Goal: Task Accomplishment & Management: Manage account settings

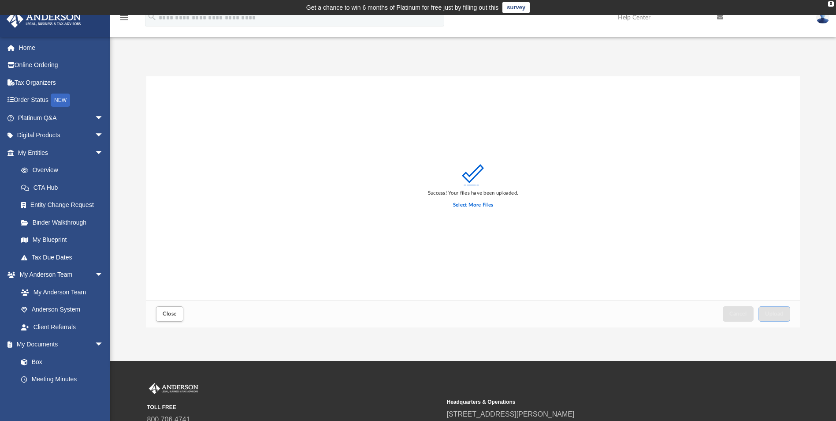
scroll to position [217, 647]
click at [175, 314] on span "Close" at bounding box center [170, 313] width 14 height 5
click at [170, 311] on span "Close" at bounding box center [170, 313] width 14 height 5
click at [476, 206] on label "Select More Files" at bounding box center [473, 205] width 40 height 8
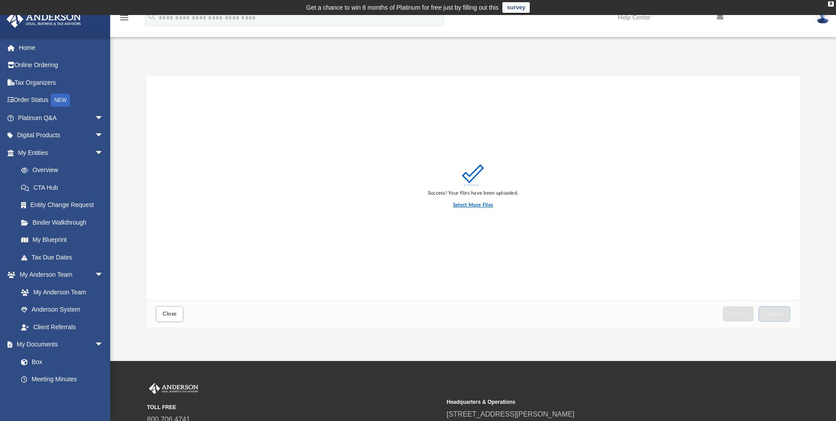
click at [0, 0] on input "Select More Files" at bounding box center [0, 0] width 0 height 0
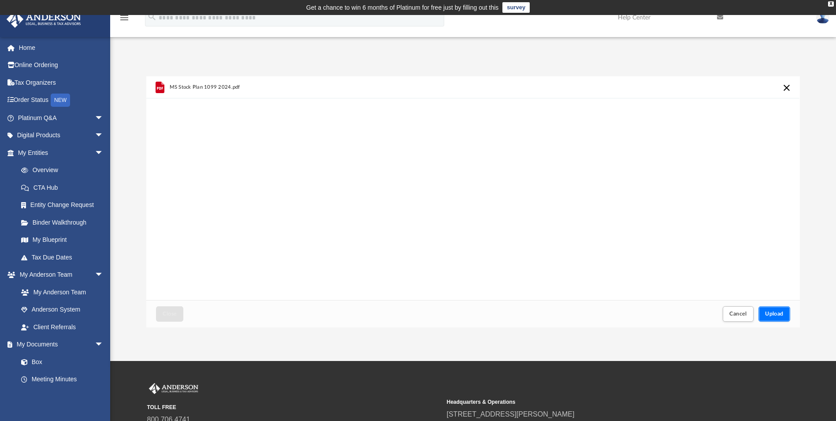
click at [774, 314] on span "Upload" at bounding box center [774, 313] width 19 height 5
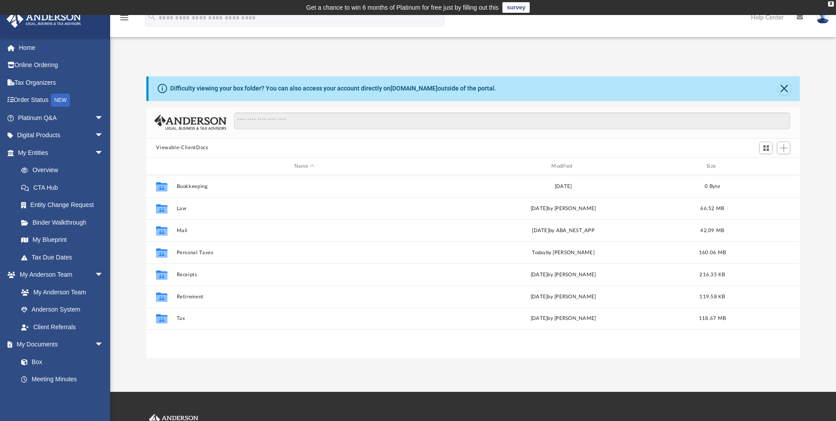
scroll to position [194, 647]
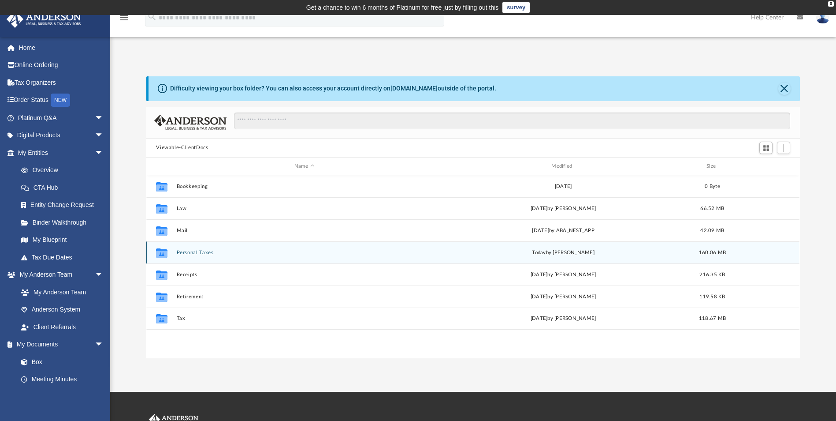
click at [193, 255] on button "Personal Taxes" at bounding box center [304, 252] width 255 height 6
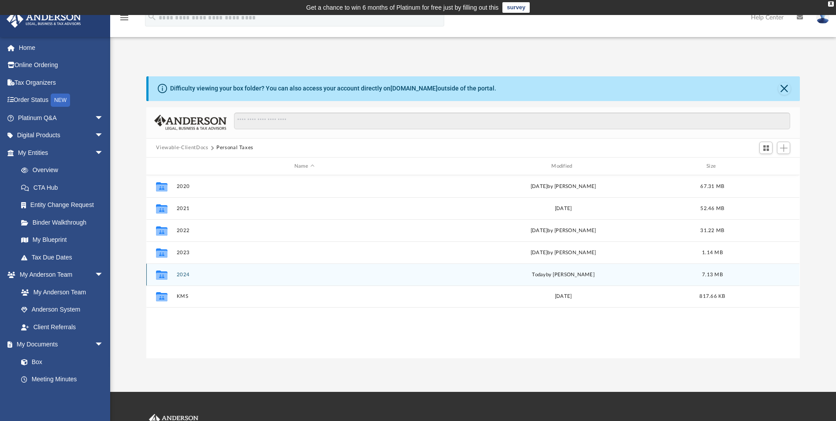
click at [178, 272] on button "2024" at bounding box center [304, 275] width 255 height 6
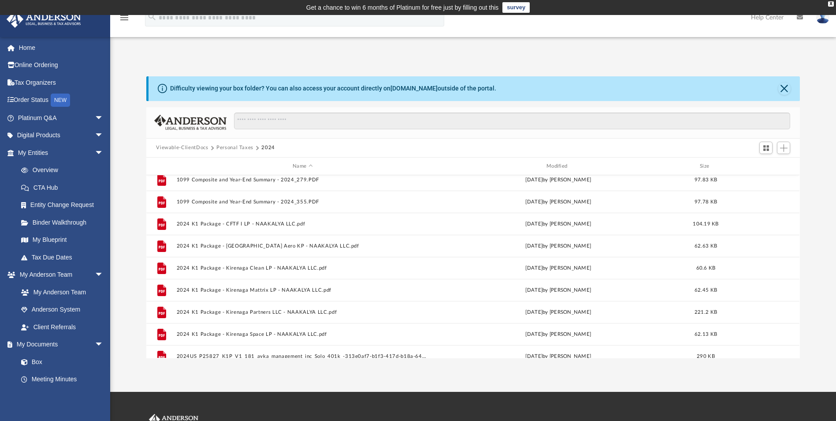
scroll to position [0, 0]
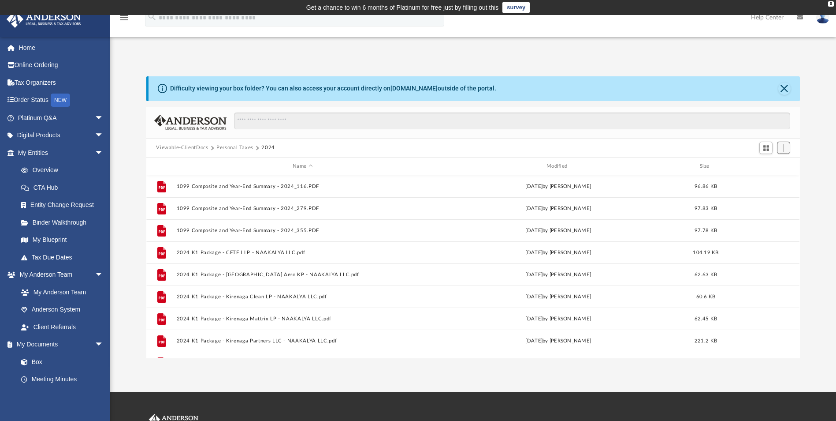
click at [783, 146] on span "Add" at bounding box center [783, 147] width 7 height 7
click at [757, 166] on li "Upload" at bounding box center [771, 165] width 28 height 9
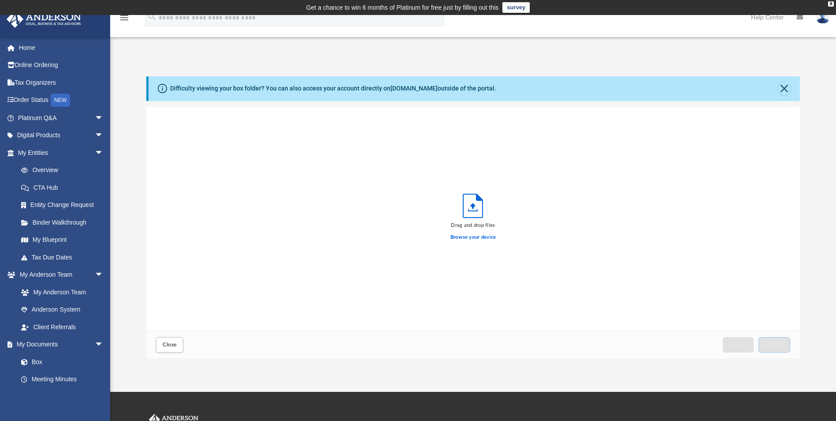
scroll to position [217, 647]
click at [466, 235] on label "Browse your device" at bounding box center [473, 237] width 46 height 8
click at [0, 0] on input "Browse your device" at bounding box center [0, 0] width 0 height 0
click at [774, 339] on button "Upload" at bounding box center [775, 344] width 32 height 15
click at [173, 342] on span "Close" at bounding box center [170, 344] width 14 height 5
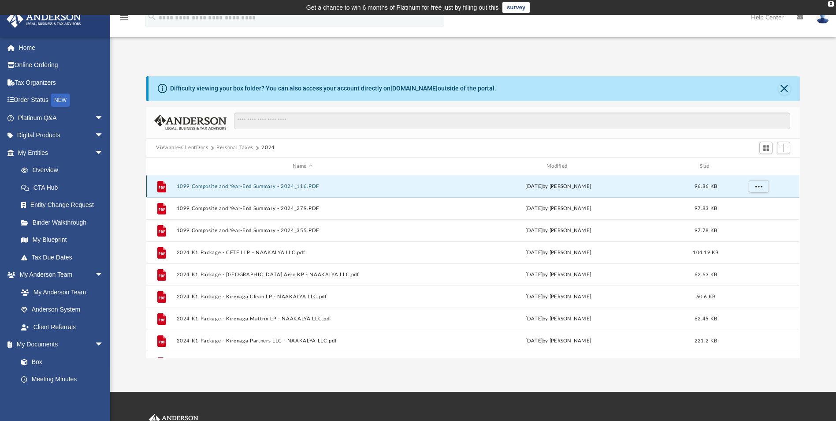
click at [222, 188] on button "1099 Composite and Year-End Summary - 2024_116.PDF" at bounding box center [303, 186] width 252 height 6
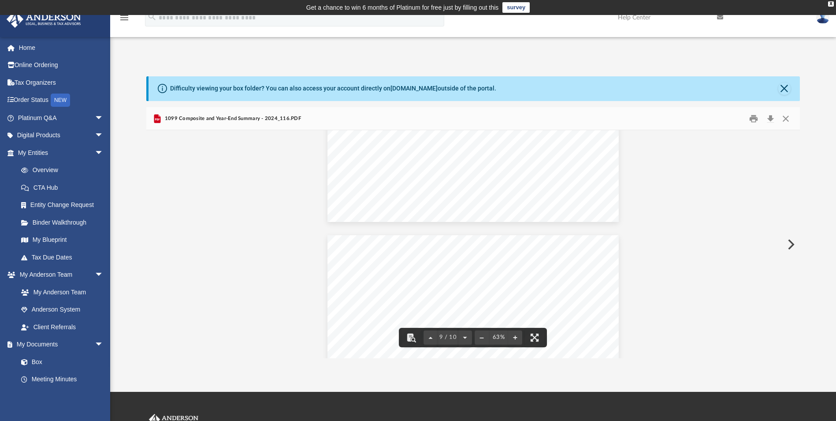
scroll to position [1672, 0]
click at [784, 87] on button "Close" at bounding box center [784, 88] width 12 height 12
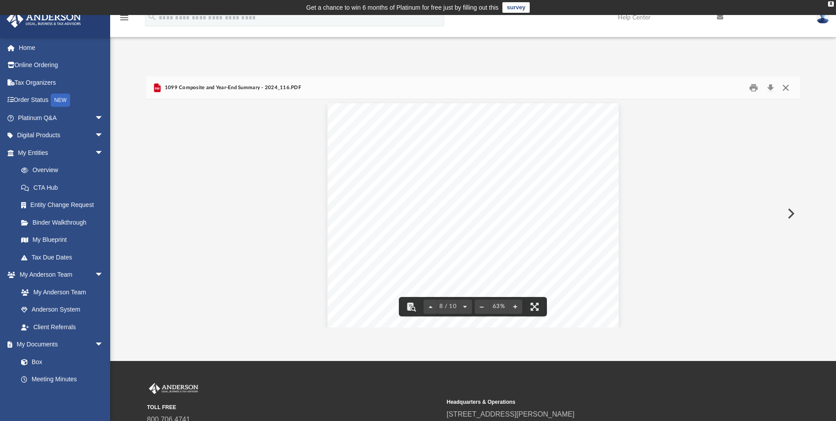
click at [787, 86] on button "Close" at bounding box center [786, 88] width 16 height 14
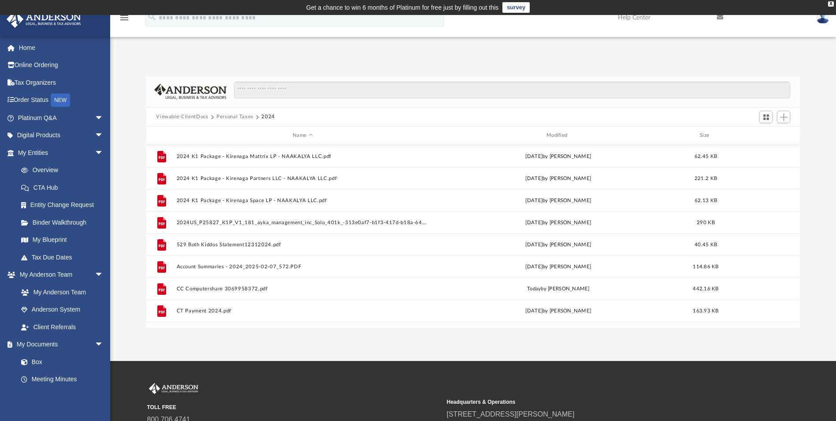
scroll to position [132, 0]
click at [552, 136] on div "Modified" at bounding box center [558, 135] width 252 height 8
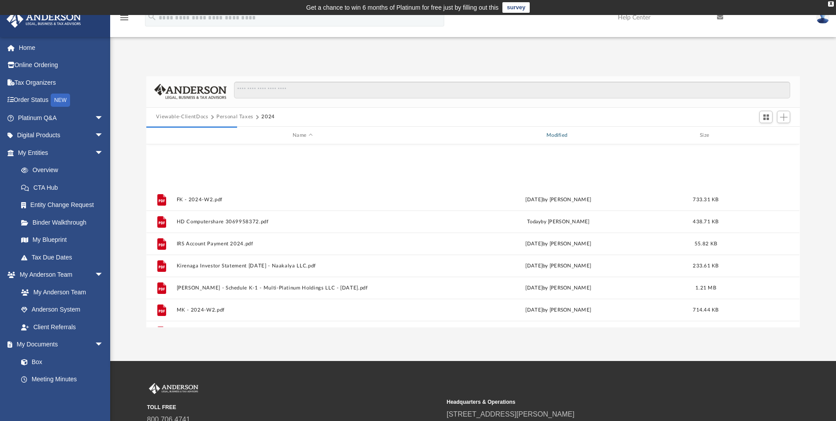
scroll to position [369, 0]
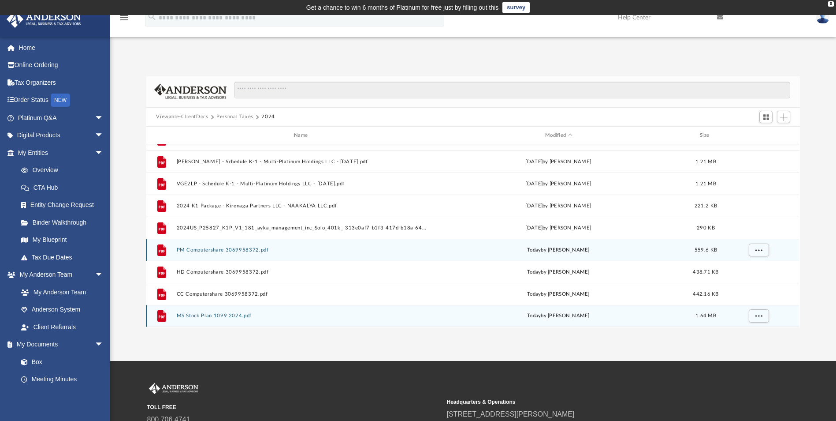
drag, startPoint x: 737, startPoint y: 318, endPoint x: 258, endPoint y: 245, distance: 483.8
click at [258, 245] on div "File MK - 2024-W2.pdf Sun Jun 1 2025 by Matt Kopp 714.44 KB File TAX FORM 1099I…" at bounding box center [472, 51] width 653 height 551
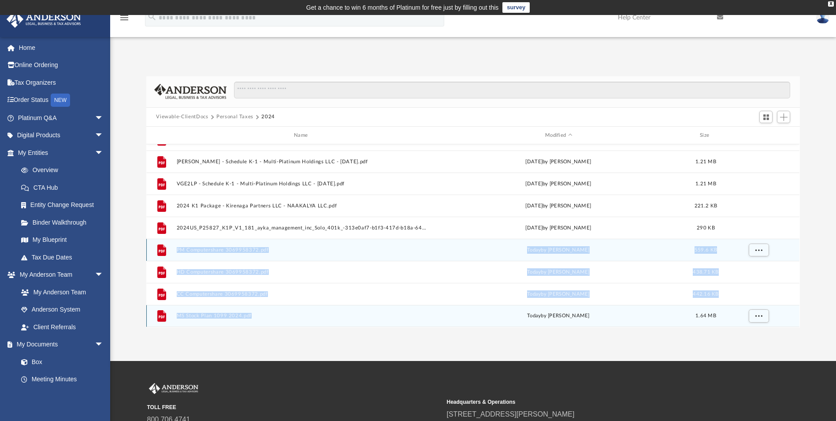
drag, startPoint x: 175, startPoint y: 247, endPoint x: 285, endPoint y: 313, distance: 128.9
click at [285, 313] on div "File MK - 2024-W2.pdf Sun Jun 1 2025 by Matt Kopp 714.44 KB File TAX FORM 1099I…" at bounding box center [472, 51] width 653 height 551
copy div "PM Computershare 3069958372.pdf today by Matt Kopp 559.6 KB File HD Computersha…"
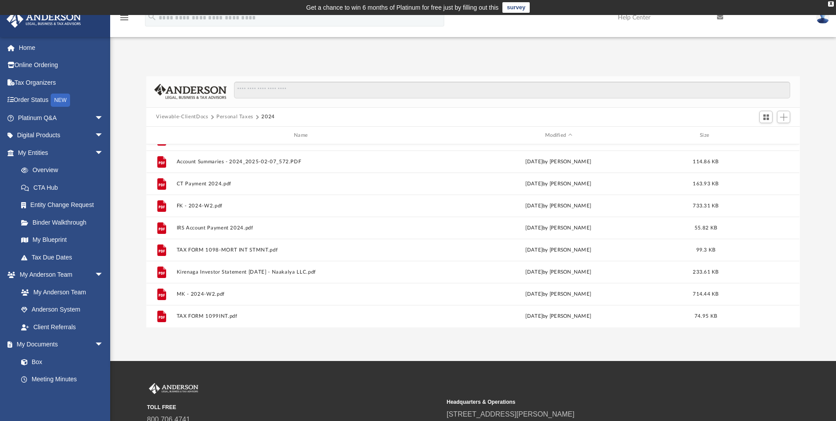
scroll to position [0, 0]
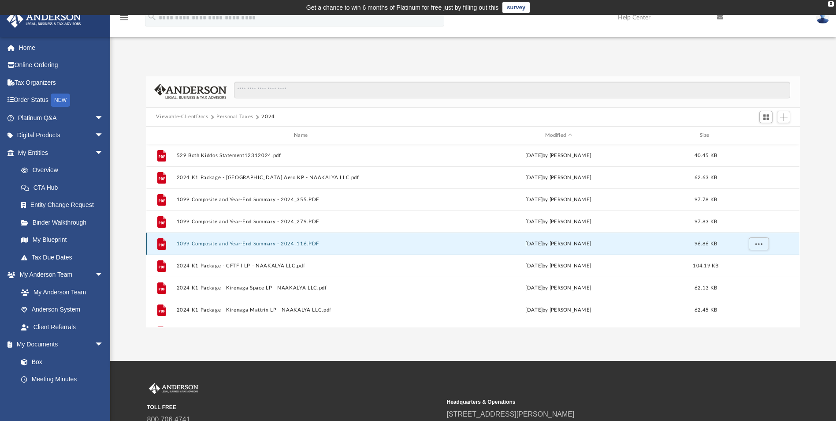
drag, startPoint x: 319, startPoint y: 241, endPoint x: 173, endPoint y: 242, distance: 145.5
click at [173, 242] on div "File 1099 Composite and Year-End Summary - 2024_116.PDF Sun Jun 1 2025 by Matt …" at bounding box center [472, 243] width 653 height 22
drag, startPoint x: 177, startPoint y: 244, endPoint x: 307, endPoint y: 251, distance: 129.8
click at [307, 251] on div "File 1099 Composite and Year-End Summary - 2024_116.PDF Sun Jun 1 2025 by Matt …" at bounding box center [472, 243] width 653 height 22
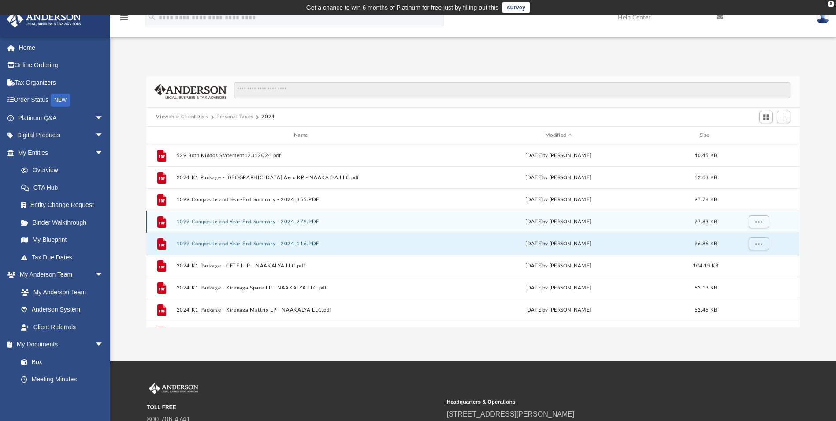
click at [345, 223] on button "1099 Composite and Year-End Summary - 2024_279.PDF" at bounding box center [303, 222] width 252 height 6
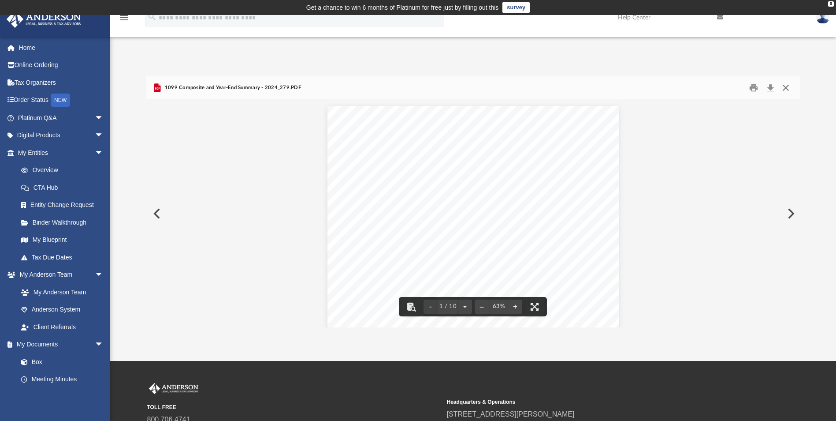
click at [787, 88] on button "Close" at bounding box center [786, 88] width 16 height 14
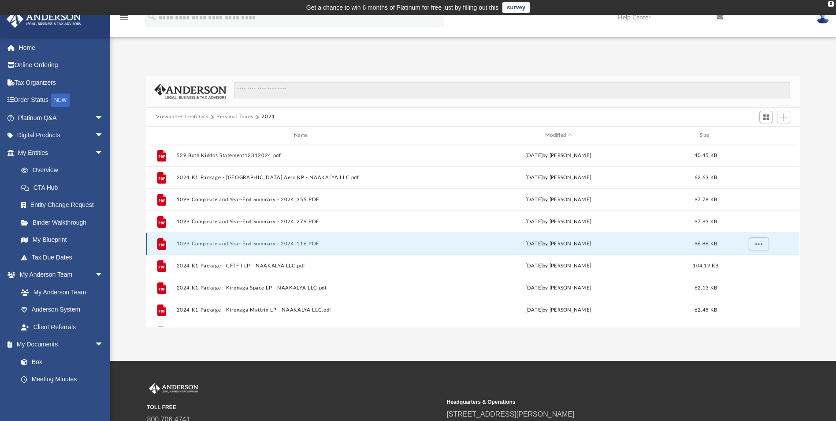
drag, startPoint x: 178, startPoint y: 245, endPoint x: 356, endPoint y: 253, distance: 178.7
click at [356, 253] on div "File 1099 Composite and Year-End Summary - 2024_116.PDF Sun Jun 1 2025 by Matt …" at bounding box center [472, 243] width 653 height 22
click at [757, 246] on button "More options" at bounding box center [759, 243] width 20 height 13
click at [748, 260] on li "Preview" at bounding box center [751, 261] width 26 height 9
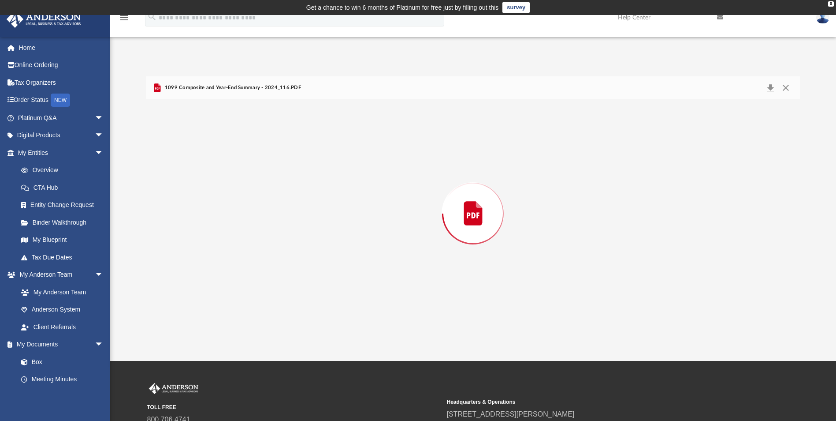
click at [748, 260] on div "Preview" at bounding box center [472, 212] width 653 height 227
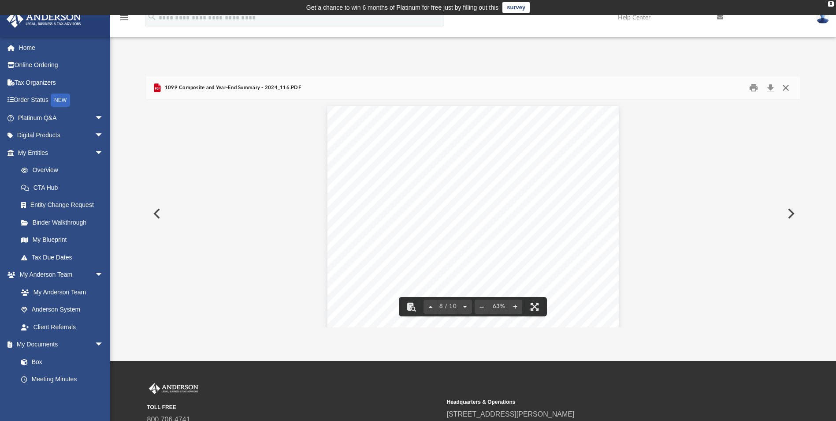
click at [786, 87] on button "Close" at bounding box center [786, 88] width 16 height 14
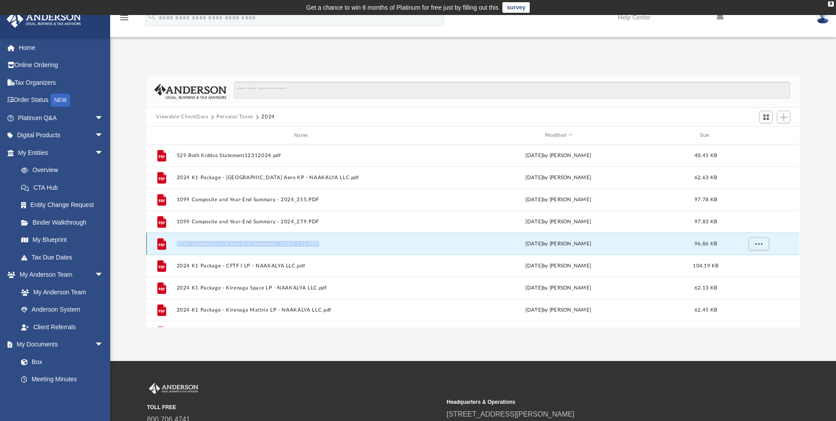
drag, startPoint x: 175, startPoint y: 242, endPoint x: 318, endPoint y: 246, distance: 143.3
click at [318, 246] on div "File 1099 Composite and Year-End Summary - 2024_116.PDF Sun Jun 1 2025 by Matt …" at bounding box center [472, 243] width 653 height 22
copy button "1099 Composite and Year-End Summary - 2024_116.PDF"
